Goal: Navigation & Orientation: Find specific page/section

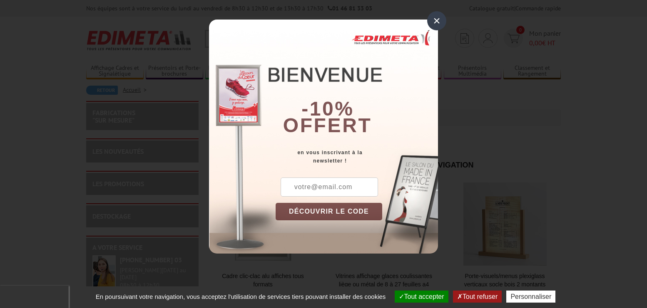
click at [434, 20] on div "×" at bounding box center [436, 20] width 19 height 19
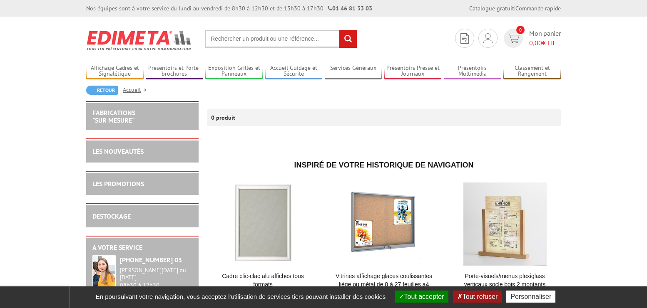
scroll to position [194, 0]
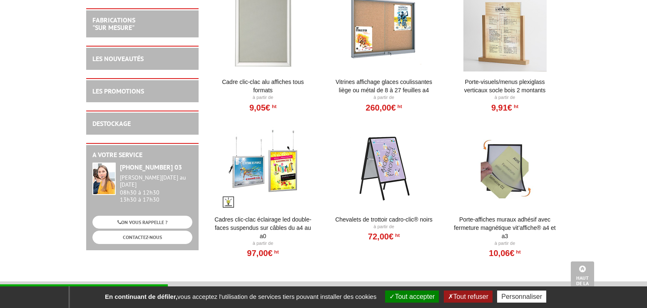
click at [509, 167] on div at bounding box center [504, 167] width 103 height 83
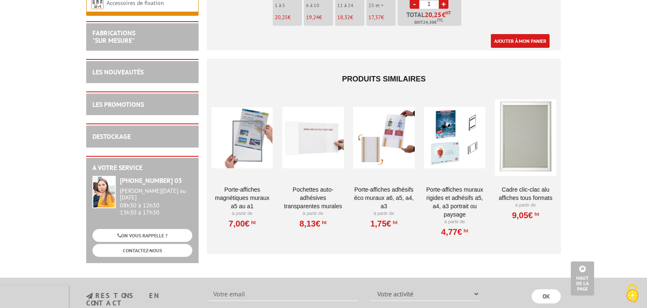
scroll to position [923, 0]
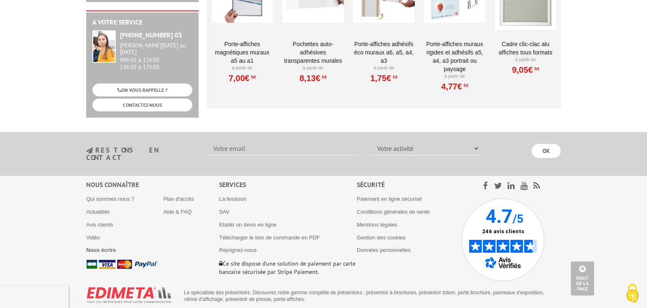
click at [11, 220] on footer "Nous connaître Qui sommes nous ? Actualités Avis clients Vidéo Nous écrire Plan…" at bounding box center [323, 250] width 647 height 148
